Goal: Task Accomplishment & Management: Book appointment/travel/reservation

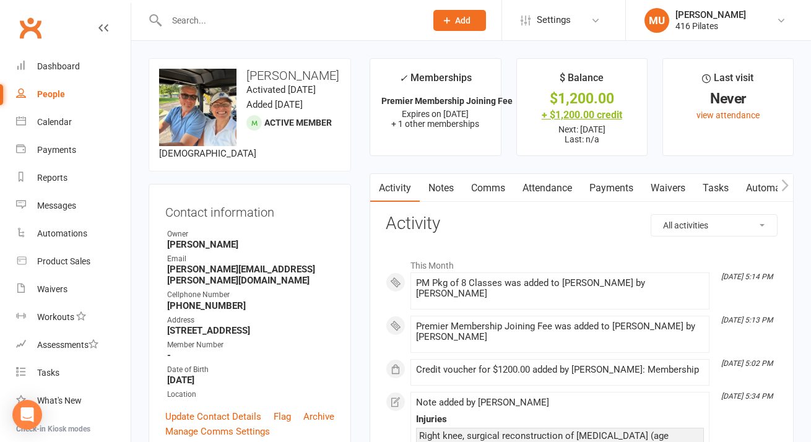
click at [575, 114] on div "+ $1,200.00 credit" at bounding box center [582, 114] width 108 height 13
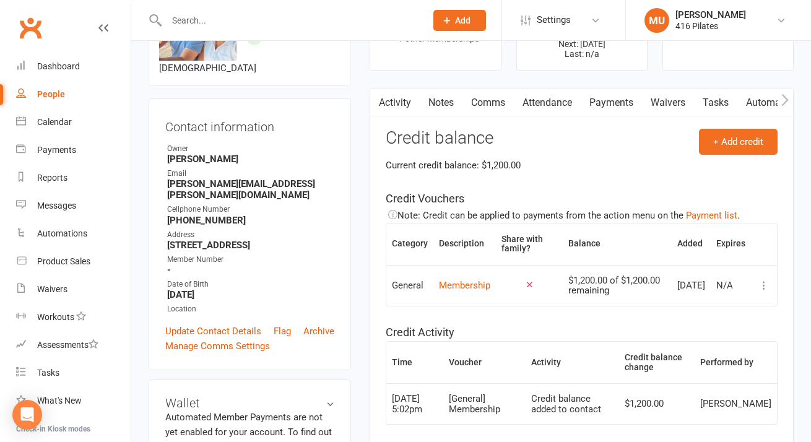
scroll to position [87, 0]
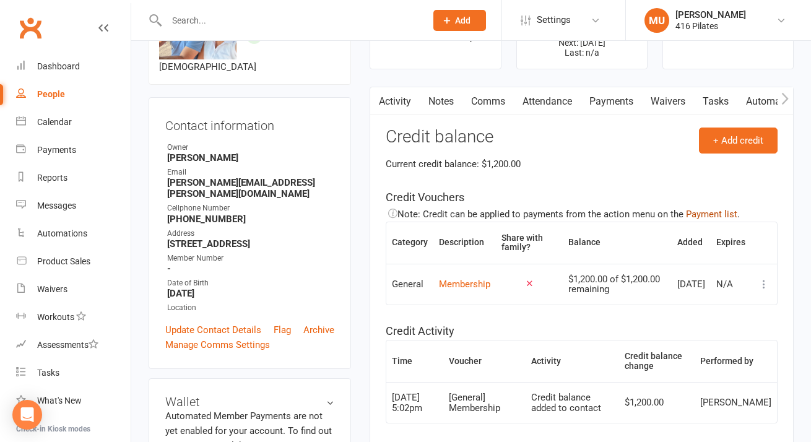
click at [705, 212] on button "Payment list" at bounding box center [711, 214] width 51 height 15
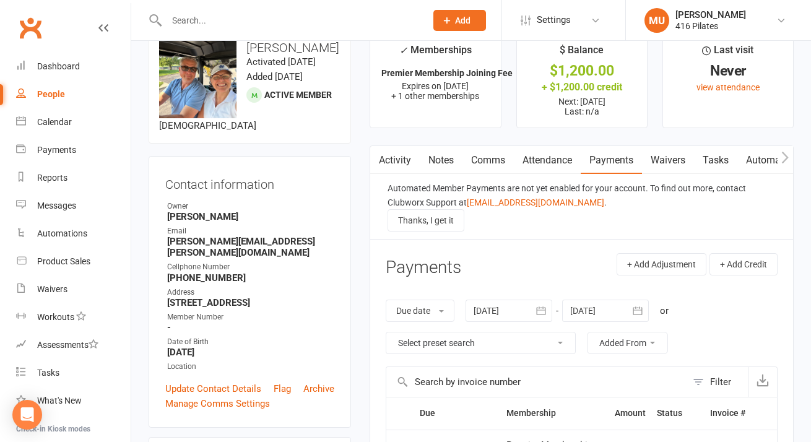
scroll to position [25, 0]
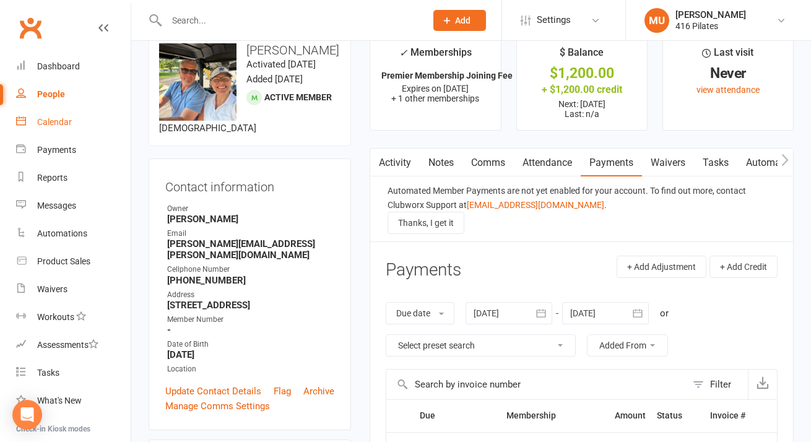
click at [55, 124] on div "Calendar" at bounding box center [54, 122] width 35 height 10
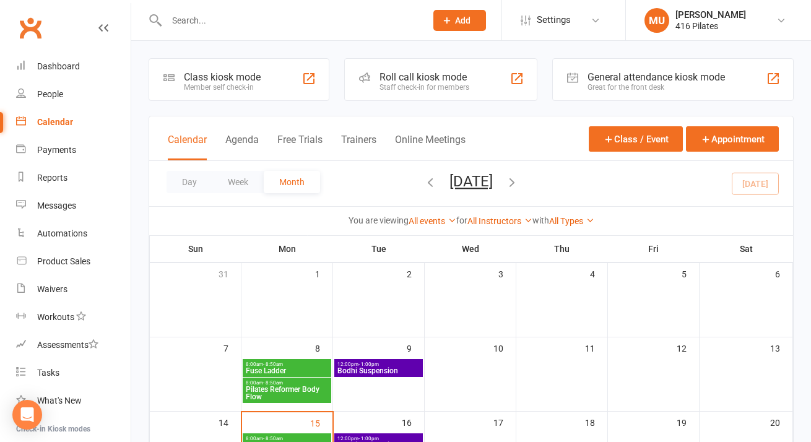
click at [284, 367] on span "Fuse Ladder" at bounding box center [287, 370] width 84 height 7
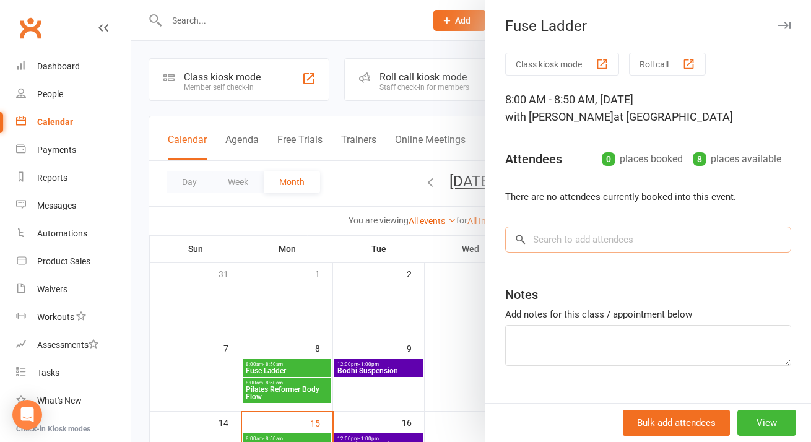
click at [586, 237] on input "search" at bounding box center [648, 240] width 286 height 26
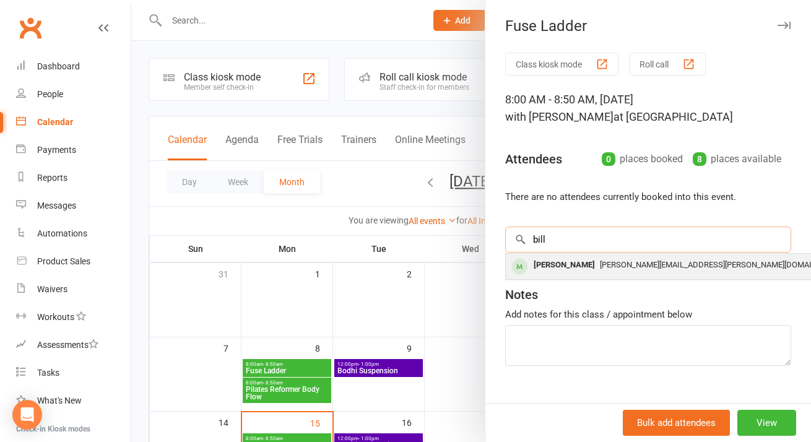
type input "bill"
click at [600, 268] on span "[PERSON_NAME][EMAIL_ADDRESS][PERSON_NAME][DOMAIN_NAME]" at bounding box center [722, 264] width 245 height 9
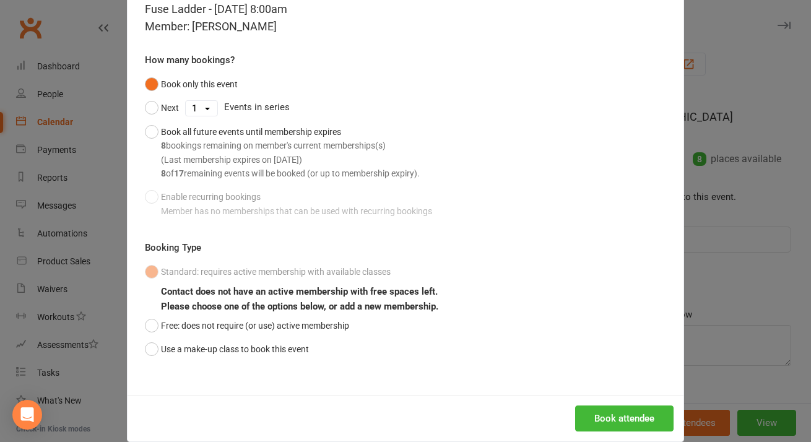
scroll to position [64, 0]
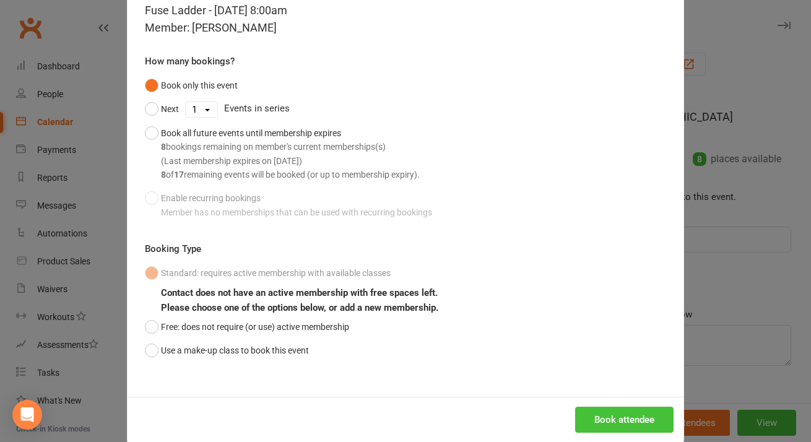
click at [625, 420] on button "Book attendee" at bounding box center [624, 420] width 98 height 26
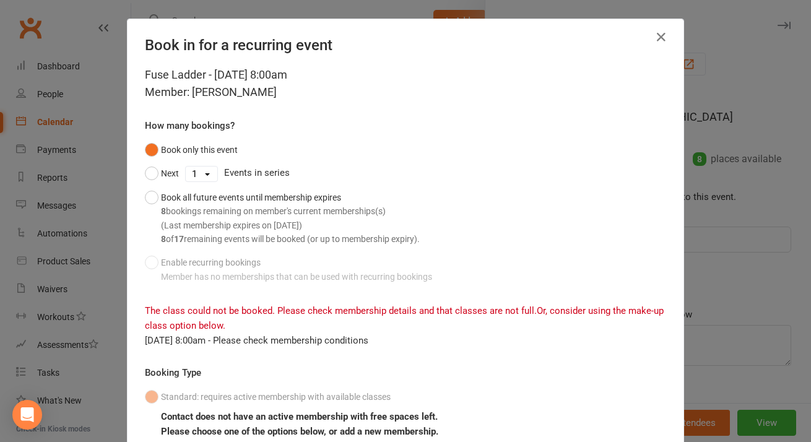
scroll to position [0, 0]
click at [661, 35] on icon "button" at bounding box center [661, 37] width 15 height 15
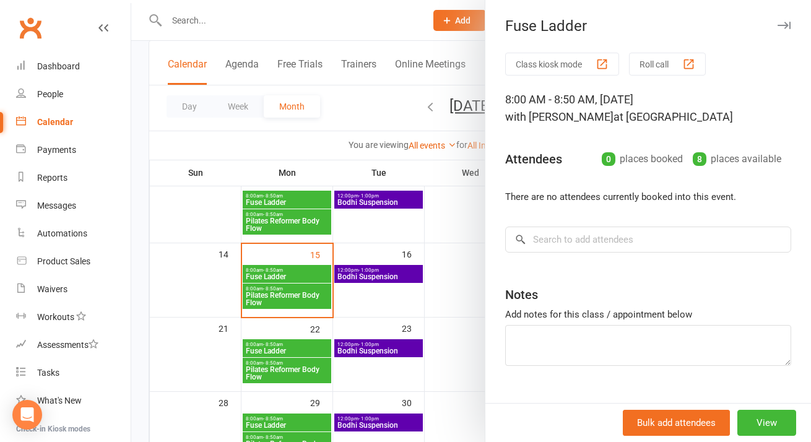
scroll to position [190, 0]
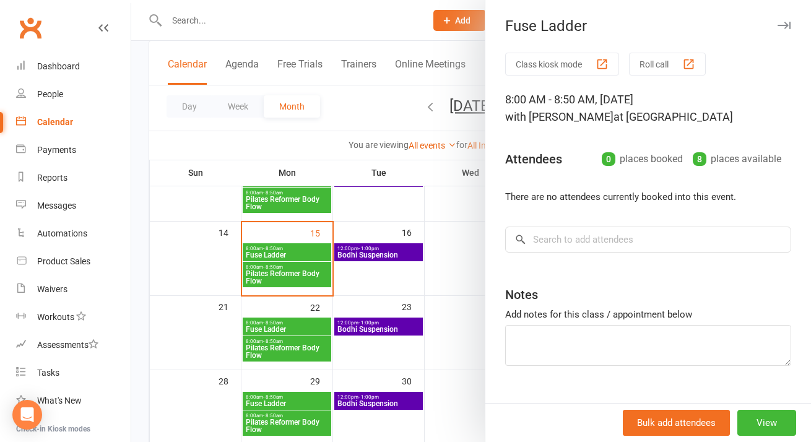
click at [276, 327] on div at bounding box center [471, 221] width 680 height 442
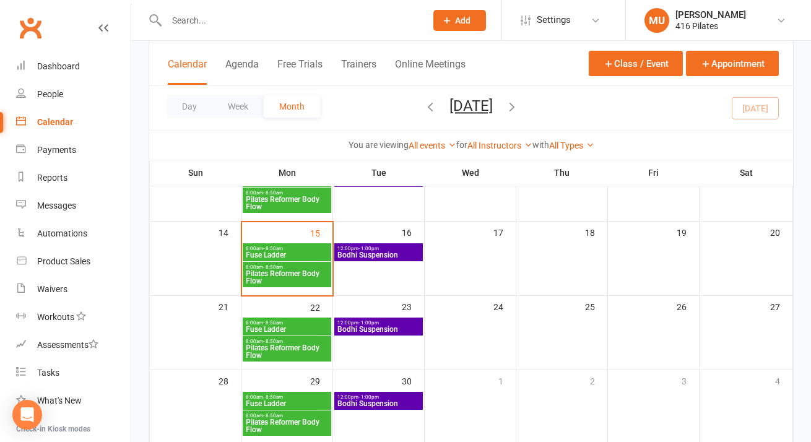
click at [276, 327] on span "Fuse Ladder" at bounding box center [287, 329] width 84 height 7
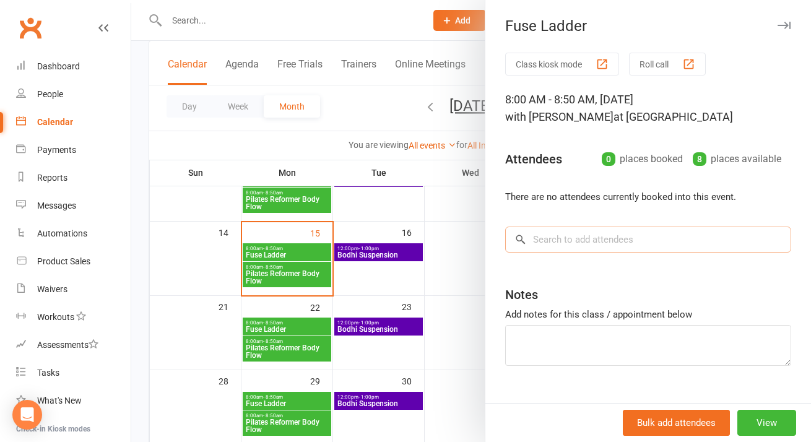
click at [606, 242] on input "search" at bounding box center [648, 240] width 286 height 26
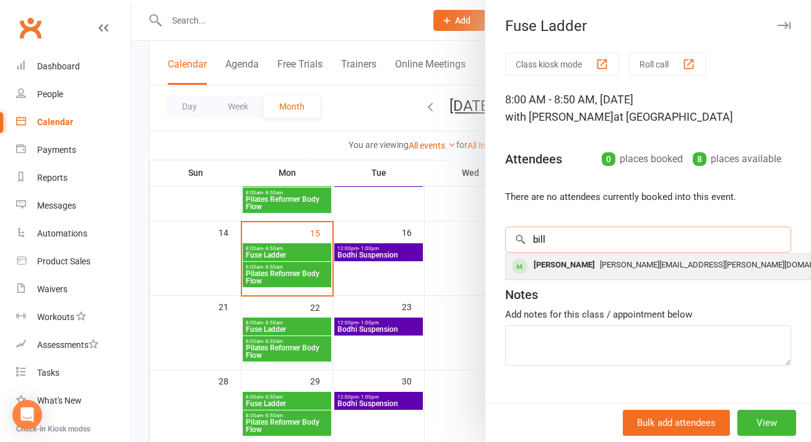
type input "bill"
click at [622, 262] on span "[PERSON_NAME][EMAIL_ADDRESS][PERSON_NAME][DOMAIN_NAME]" at bounding box center [722, 264] width 245 height 9
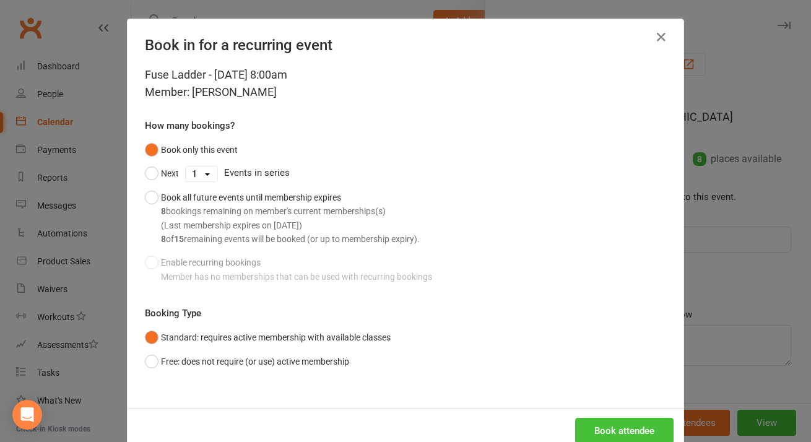
click at [619, 425] on button "Book attendee" at bounding box center [624, 431] width 98 height 26
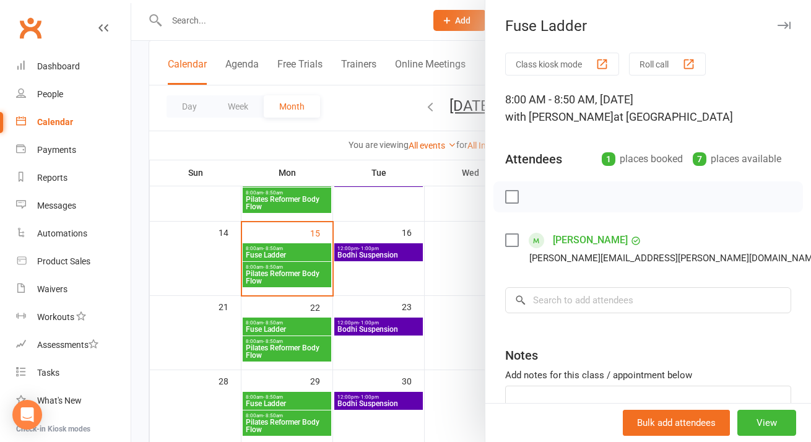
click at [368, 329] on div at bounding box center [471, 221] width 680 height 442
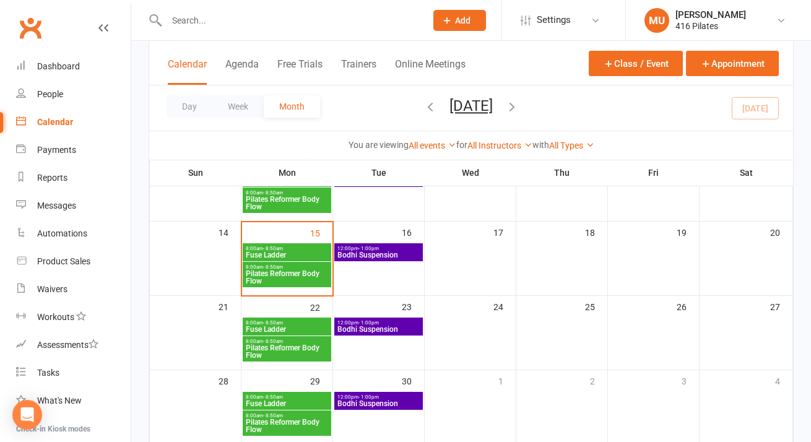
click at [368, 329] on span "Bodhi Suspension" at bounding box center [379, 329] width 84 height 7
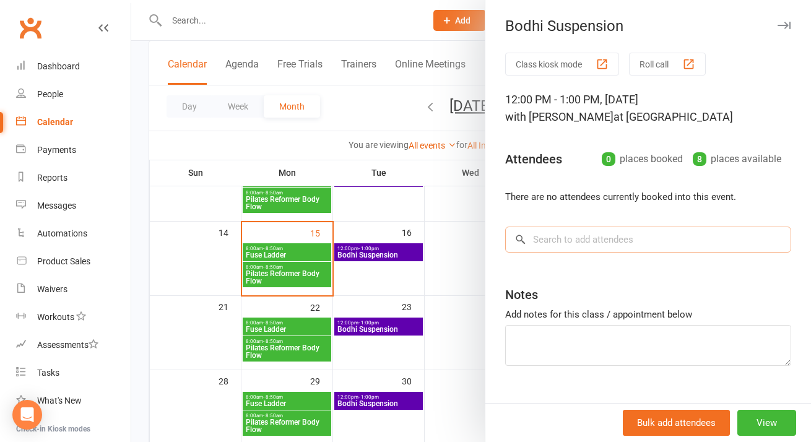
click at [552, 240] on input "search" at bounding box center [648, 240] width 286 height 26
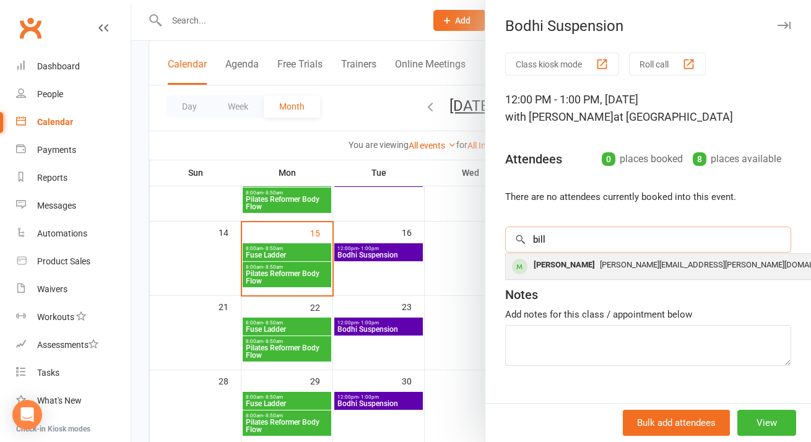
type input "bill"
click at [556, 266] on div "[PERSON_NAME]" at bounding box center [564, 265] width 71 height 18
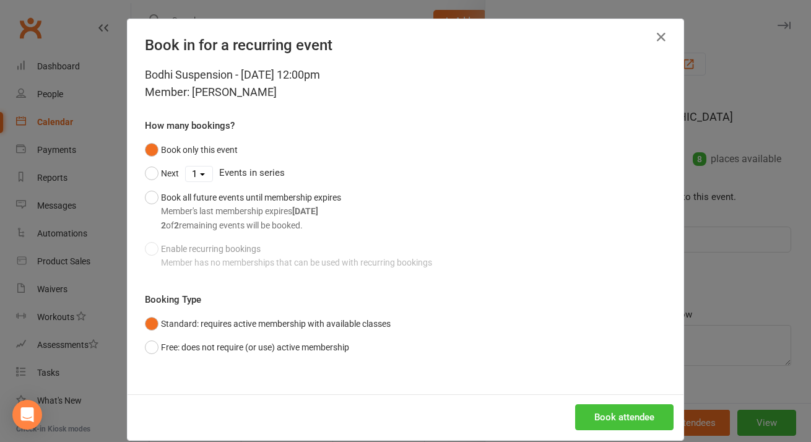
click at [611, 415] on button "Book attendee" at bounding box center [624, 417] width 98 height 26
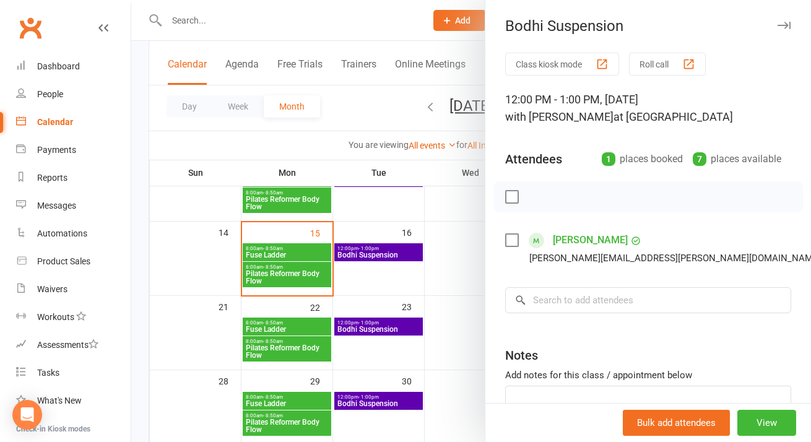
click at [781, 25] on icon "button" at bounding box center [784, 25] width 13 height 7
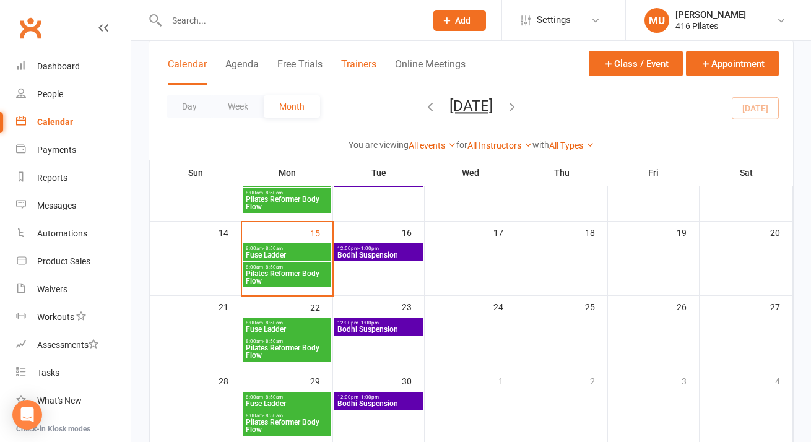
click at [369, 63] on button "Trainers" at bounding box center [358, 71] width 35 height 27
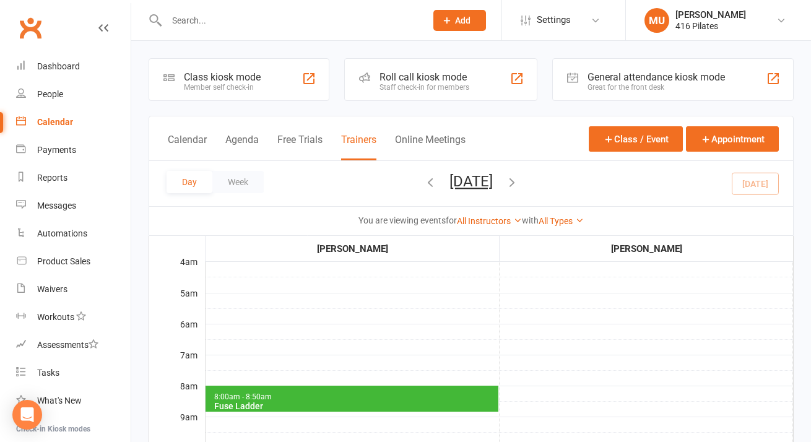
click at [369, 386] on span "8:00am - 8:50am Fuse Ladder" at bounding box center [352, 399] width 293 height 26
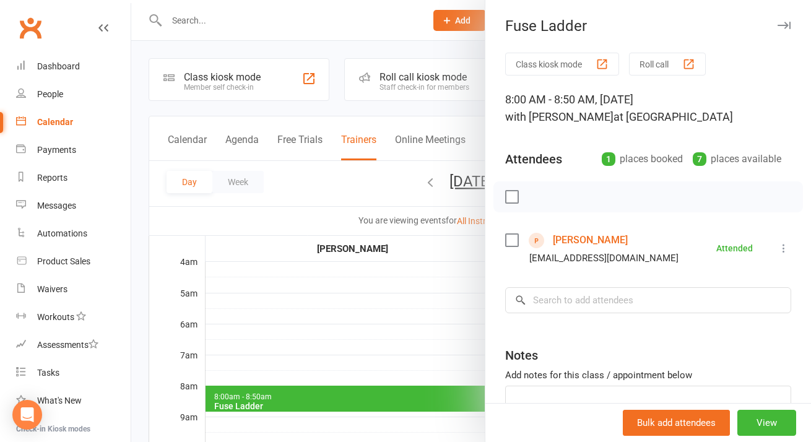
click at [363, 26] on div at bounding box center [471, 221] width 680 height 442
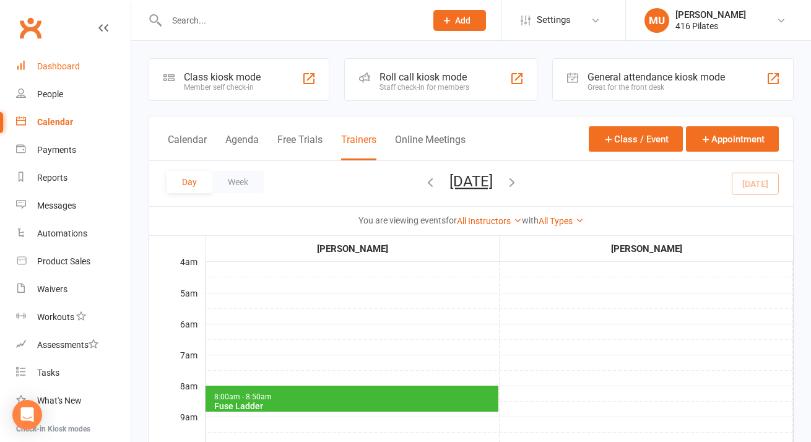
click at [51, 66] on div "Dashboard" at bounding box center [58, 66] width 43 height 10
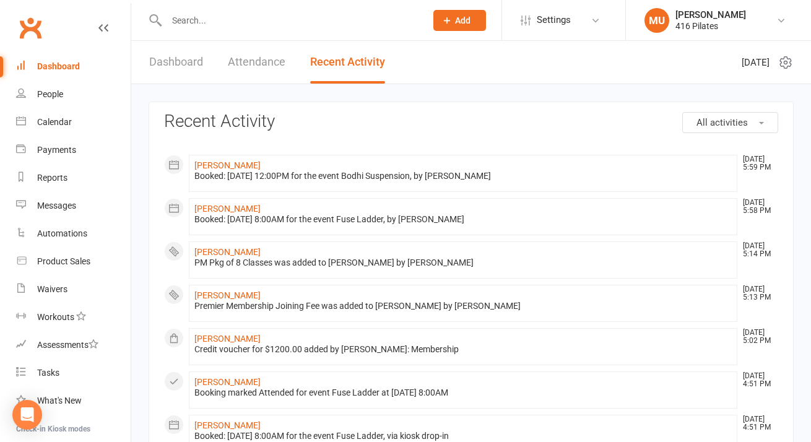
click at [103, 25] on icon at bounding box center [103, 28] width 10 height 10
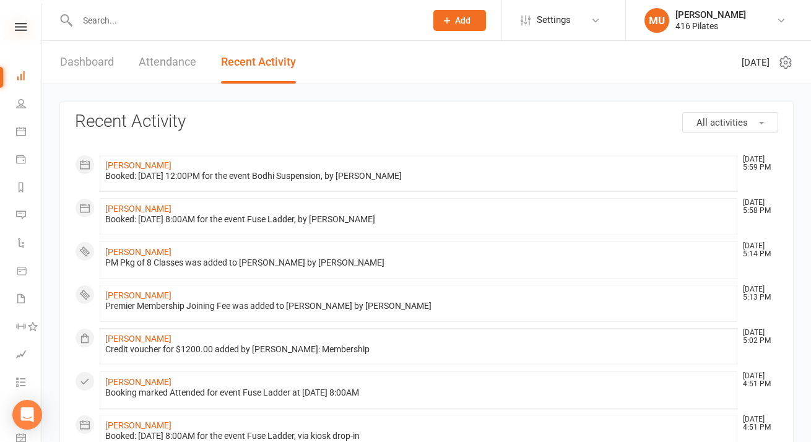
click at [20, 28] on icon at bounding box center [21, 27] width 12 height 8
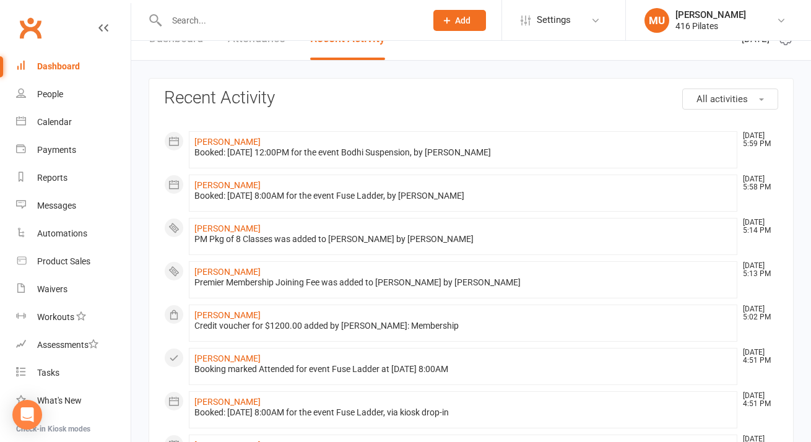
scroll to position [58, 0]
